Goal: Transaction & Acquisition: Purchase product/service

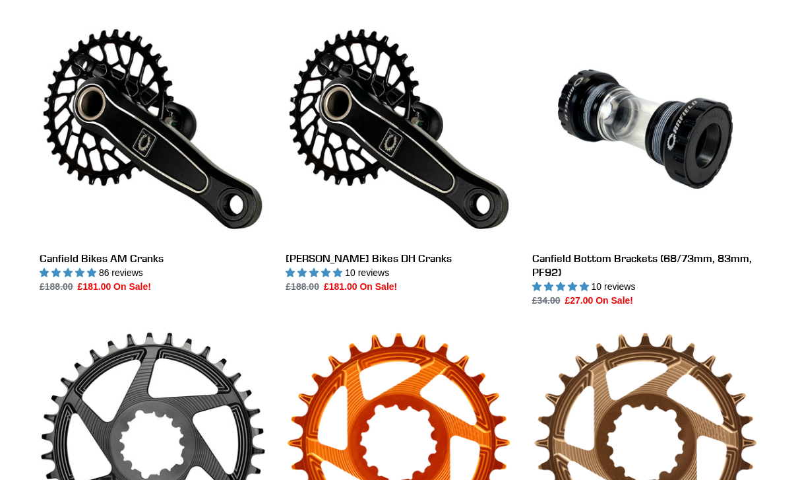
scroll to position [371, 0]
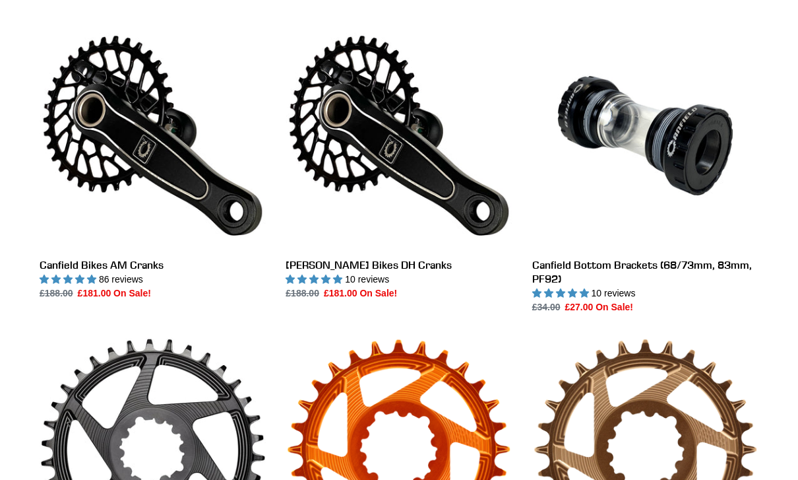
click at [102, 130] on link "Canfield Bikes AM Cranks" at bounding box center [153, 161] width 226 height 278
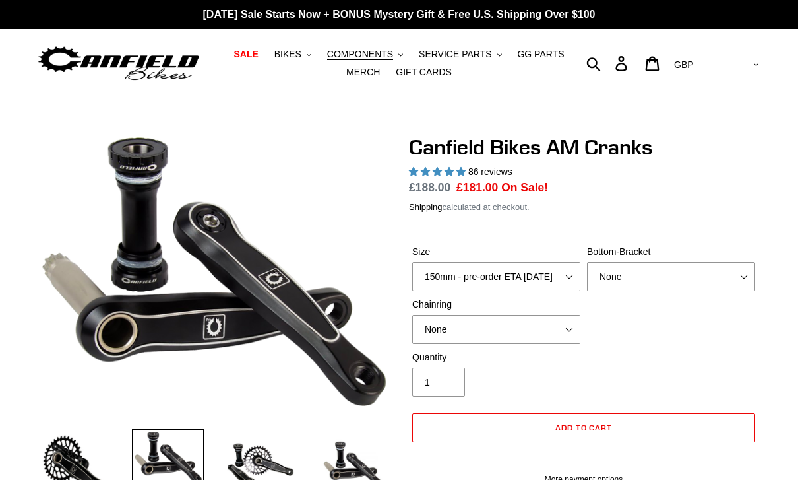
select select "highest-rating"
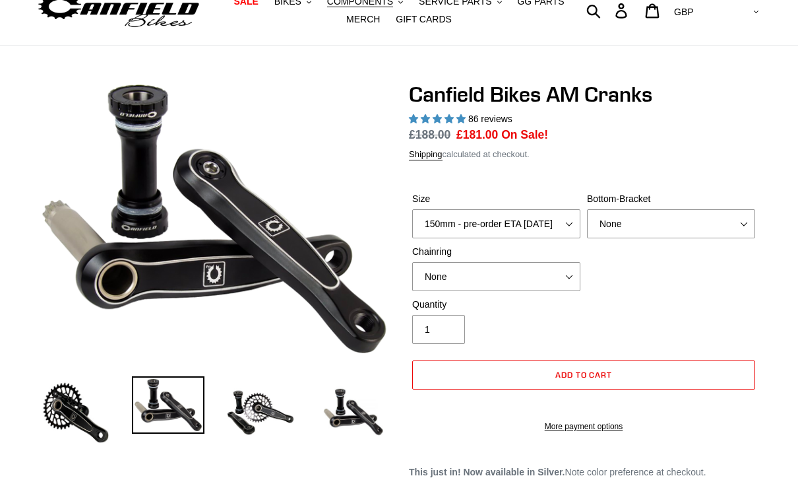
scroll to position [54, 0]
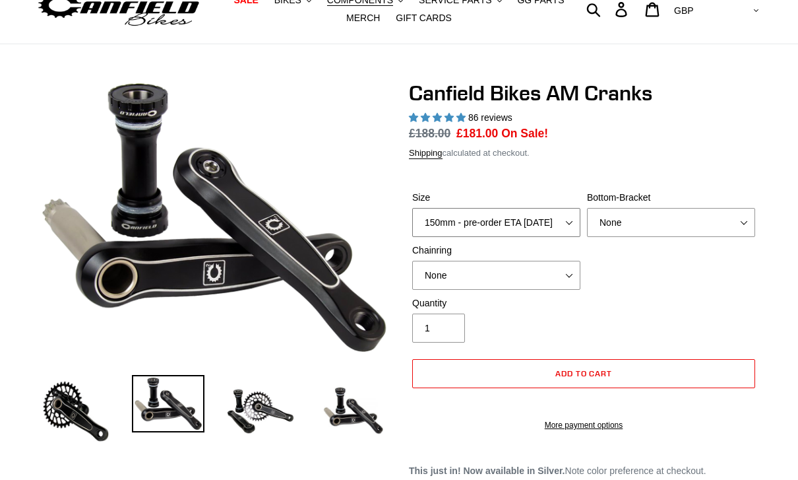
click at [572, 222] on select "150mm - pre-order ETA 9/30/25 155mm - pre-order ETA 9/30/25 160mm - pre-order E…" at bounding box center [496, 222] width 168 height 29
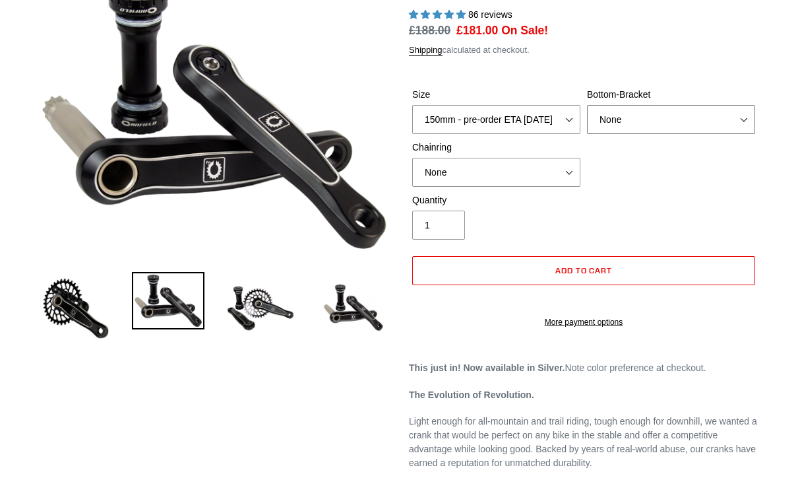
click at [699, 114] on select "None BSA Threaded 68/73mm Press Fit PF92" at bounding box center [671, 120] width 168 height 29
select select "BSA Threaded 68/73mm"
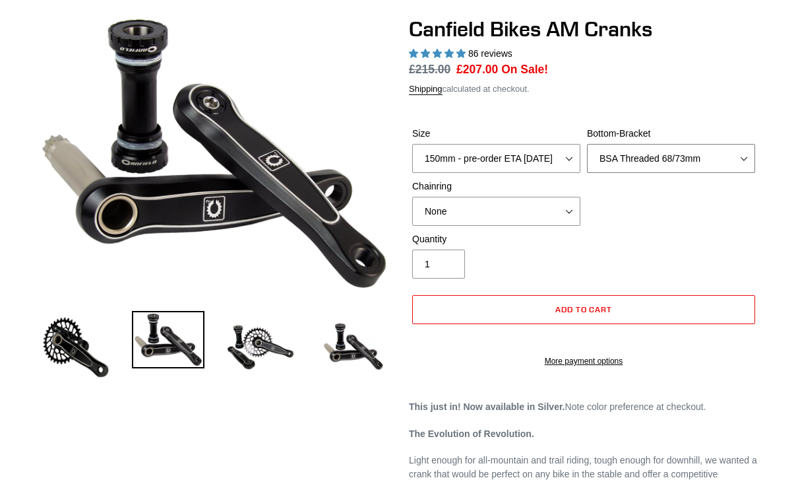
scroll to position [118, 0]
click at [576, 206] on select "None 30t Round (Boost 148) 30t Oval (Boost 148) 32t Round (Boost 148) 32t Oval …" at bounding box center [496, 211] width 168 height 29
select select "30t Round (Boost 148)"
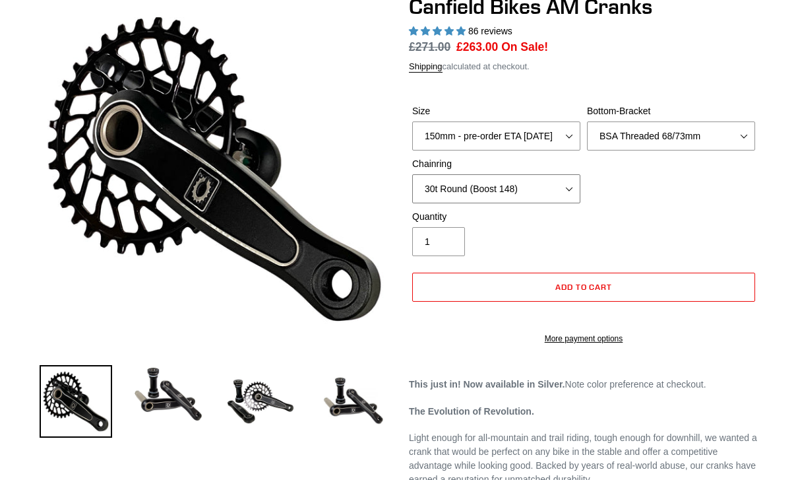
scroll to position [117, 0]
